Goal: Subscribe to service/newsletter

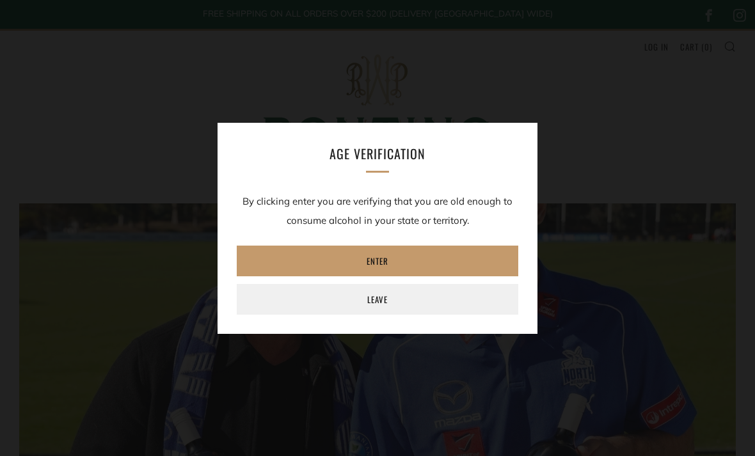
click at [434, 261] on link "Enter" at bounding box center [378, 261] width 282 height 31
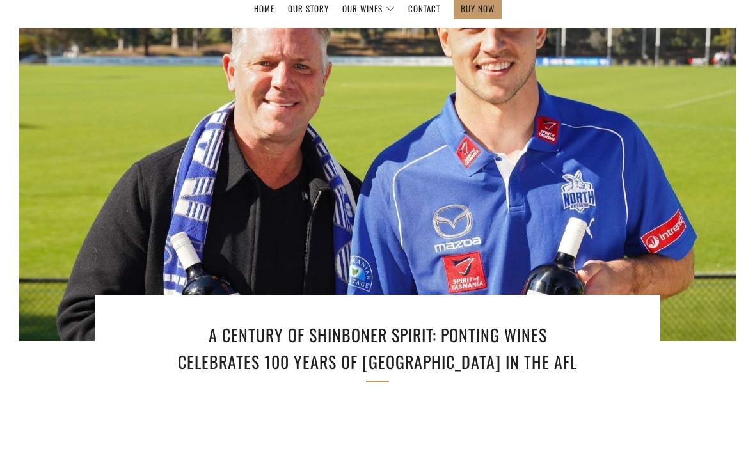
scroll to position [267, 0]
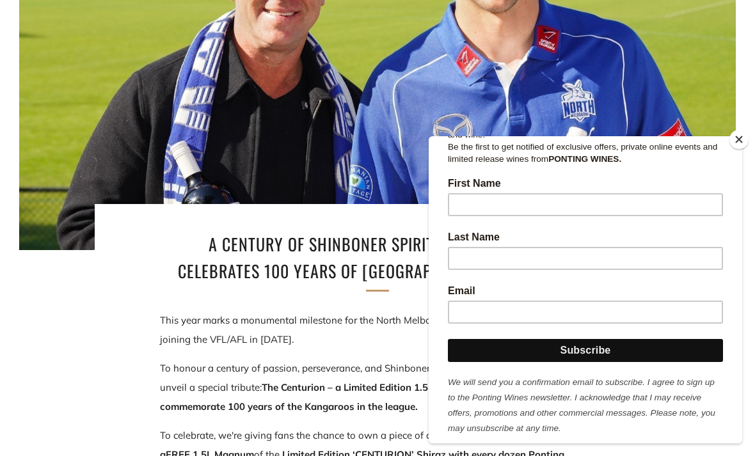
click at [679, 148] on div at bounding box center [378, 93] width 860 height 376
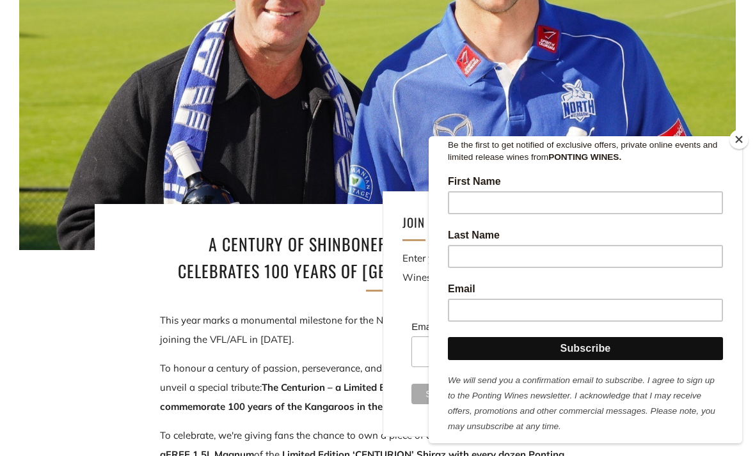
scroll to position [219, 0]
click at [583, 198] on input "First Name" at bounding box center [585, 202] width 275 height 23
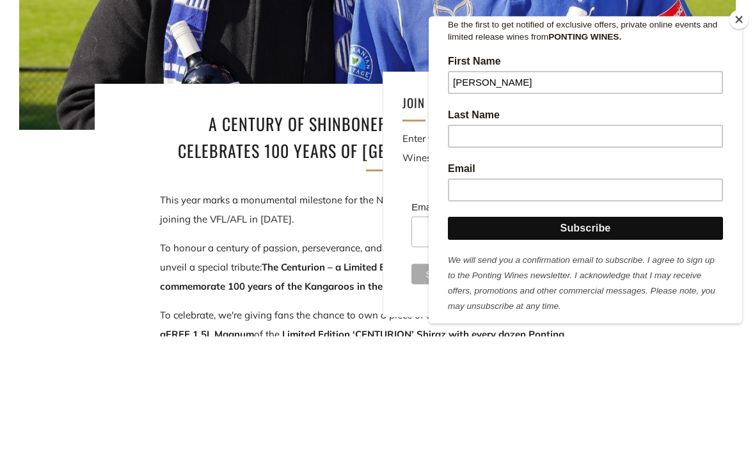
type input "David"
click at [523, 127] on input "Last Name" at bounding box center [585, 136] width 275 height 23
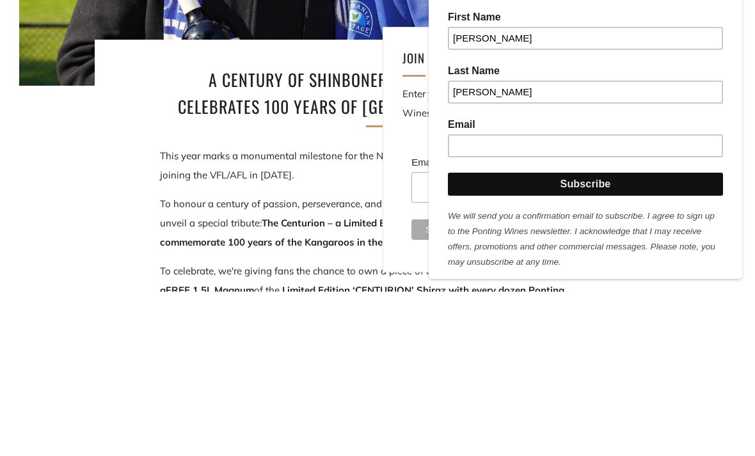
type input "Bicknell"
click at [544, 144] on input "Email" at bounding box center [585, 145] width 275 height 23
type input "db@bicknells.com.au"
click at [626, 174] on input "Subscribe" at bounding box center [585, 184] width 275 height 23
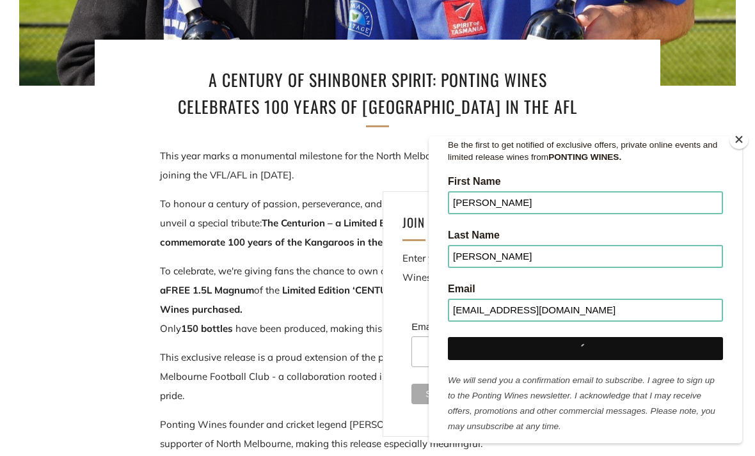
scroll to position [0, 0]
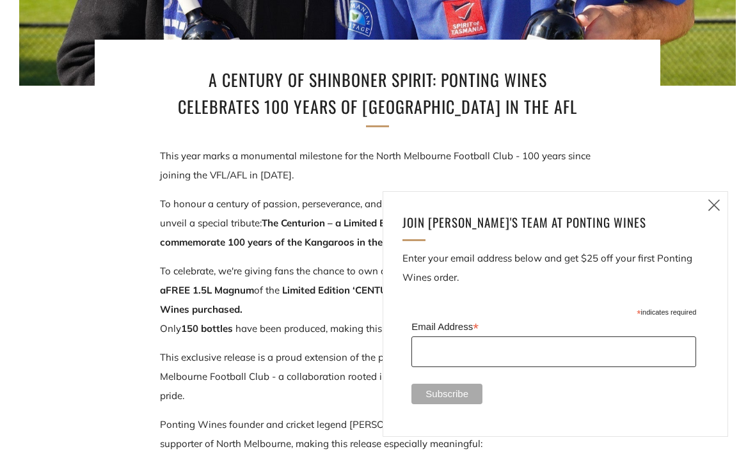
click at [494, 367] on input "Email Address *" at bounding box center [554, 352] width 285 height 31
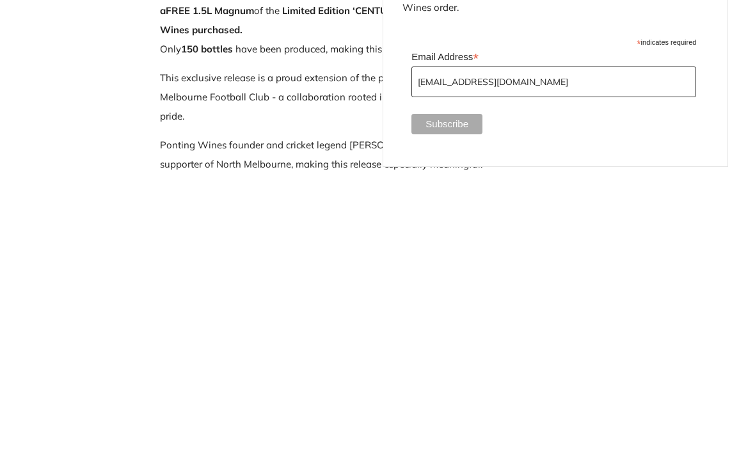
type input "db@bicknells.com.au"
click at [559, 384] on div "Subscribe" at bounding box center [560, 397] width 297 height 27
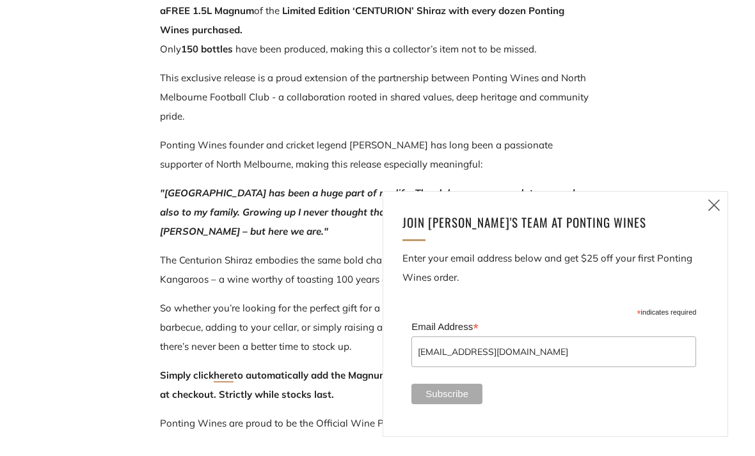
click at [451, 405] on input "Subscribe" at bounding box center [447, 394] width 71 height 20
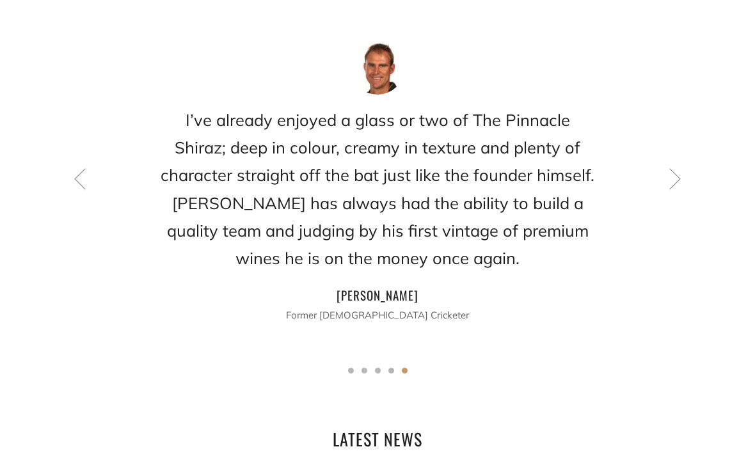
scroll to position [1804, 0]
